Goal: Task Accomplishment & Management: Use online tool/utility

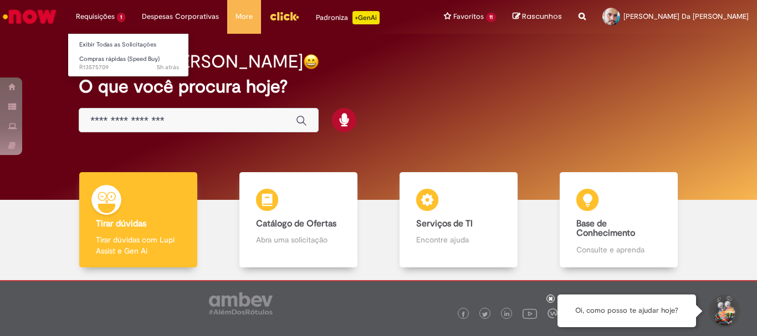
click at [103, 13] on li "Requisições 1 Exibir Todas as Solicitações Compras rápidas (Speed Buy) 5h atrás…" at bounding box center [101, 16] width 66 height 33
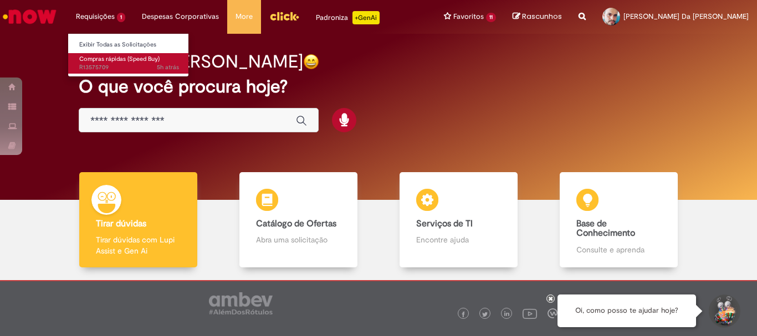
click at [115, 60] on span "Compras rápidas (Speed Buy)" at bounding box center [119, 59] width 80 height 8
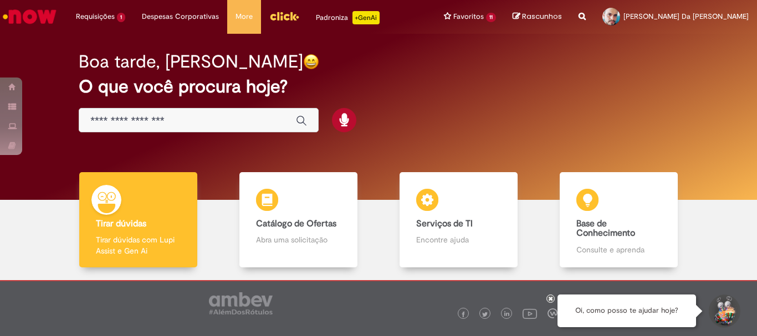
click at [550, 300] on icon at bounding box center [550, 299] width 4 height 6
